Goal: Information Seeking & Learning: Learn about a topic

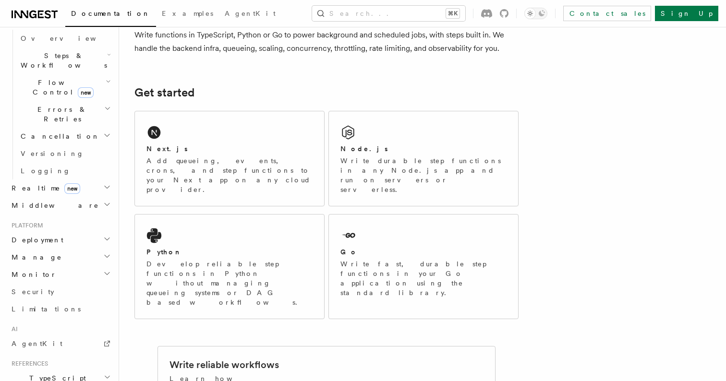
scroll to position [305, 0]
click at [59, 373] on span "TypeScript SDK" at bounding box center [56, 382] width 96 height 19
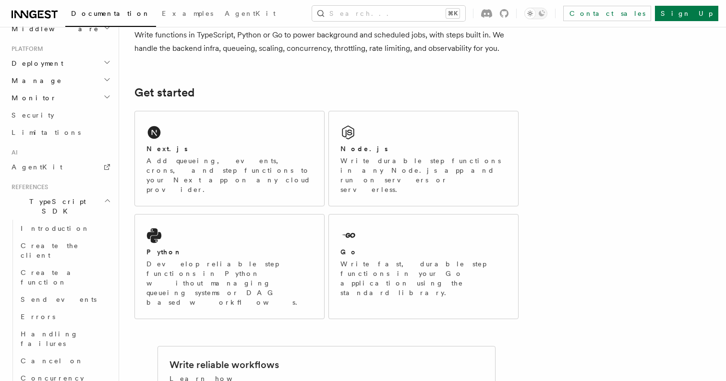
click at [66, 193] on h2 "TypeScript SDK" at bounding box center [60, 206] width 105 height 27
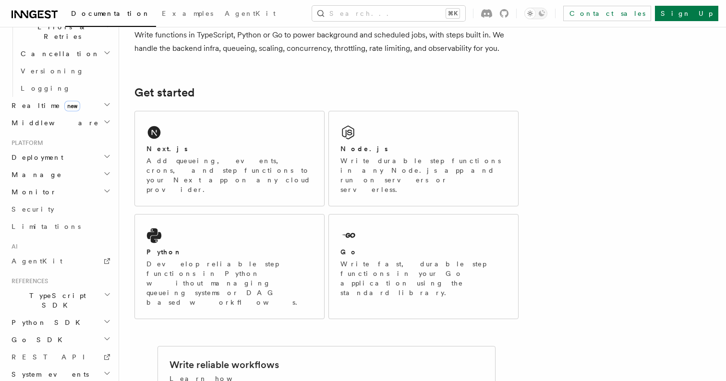
click at [57, 331] on h2 "Go SDK" at bounding box center [60, 339] width 105 height 17
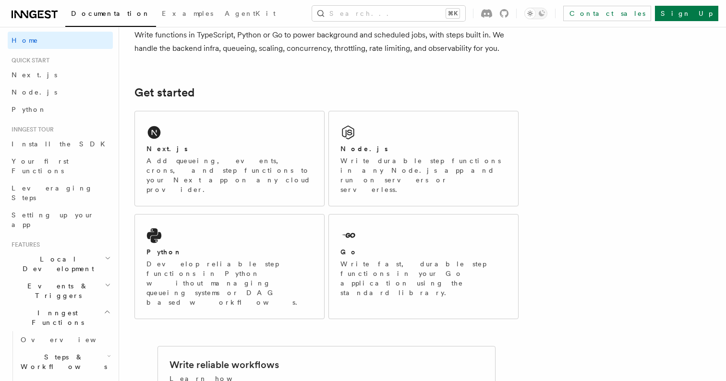
scroll to position [0, 0]
click at [39, 81] on link "Next.js" at bounding box center [60, 77] width 105 height 17
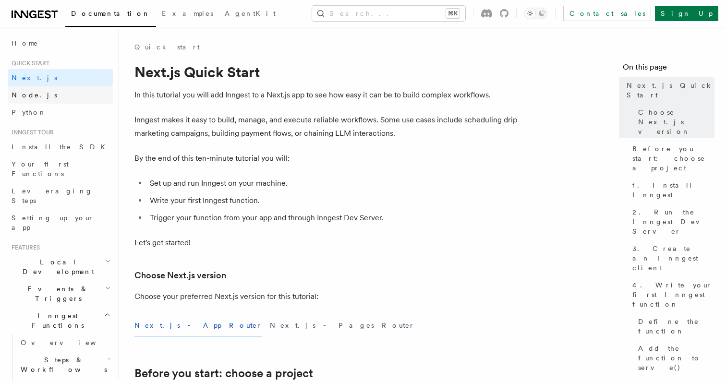
click at [42, 92] on link "Node.js" at bounding box center [60, 94] width 105 height 17
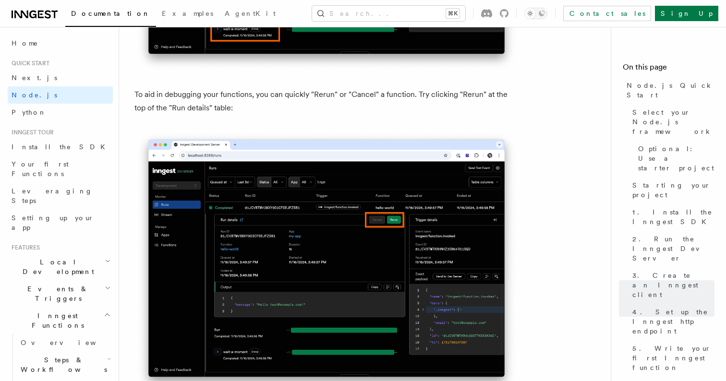
scroll to position [4268, 0]
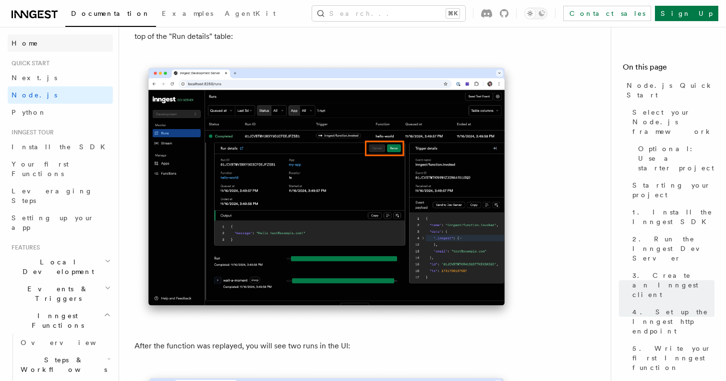
click at [72, 44] on link "Home" at bounding box center [60, 43] width 105 height 17
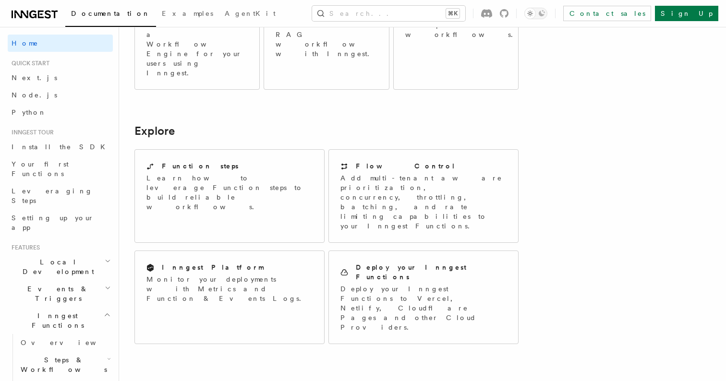
scroll to position [683, 0]
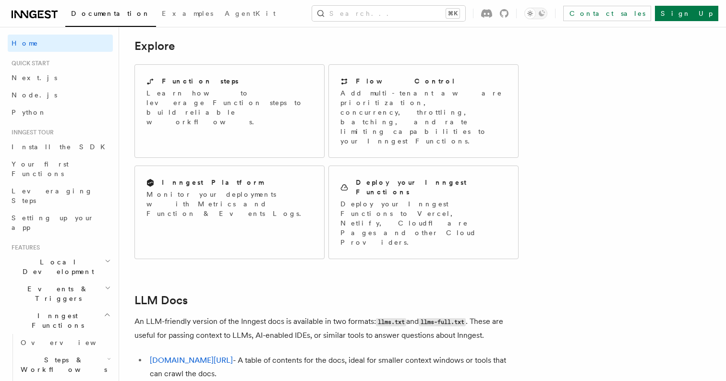
scroll to position [762, 0]
